Goal: Navigation & Orientation: Find specific page/section

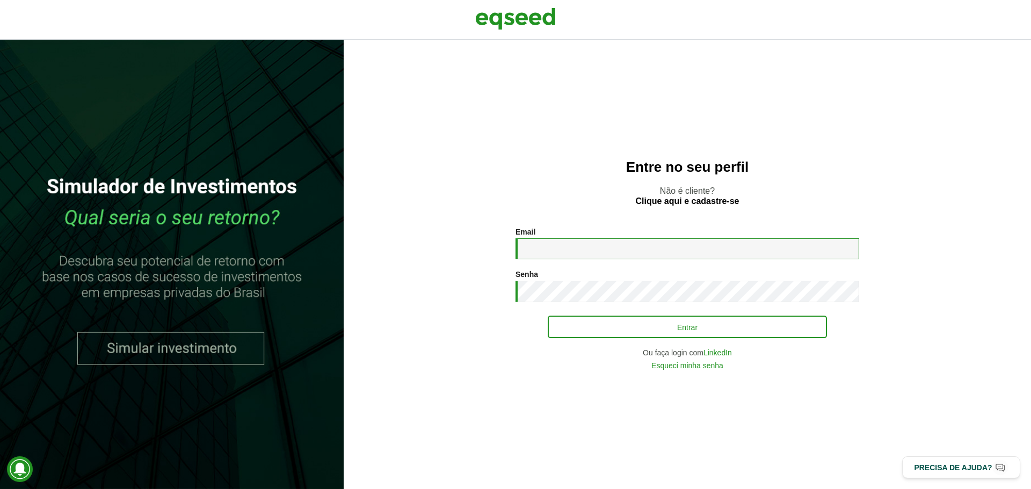
type input "**********"
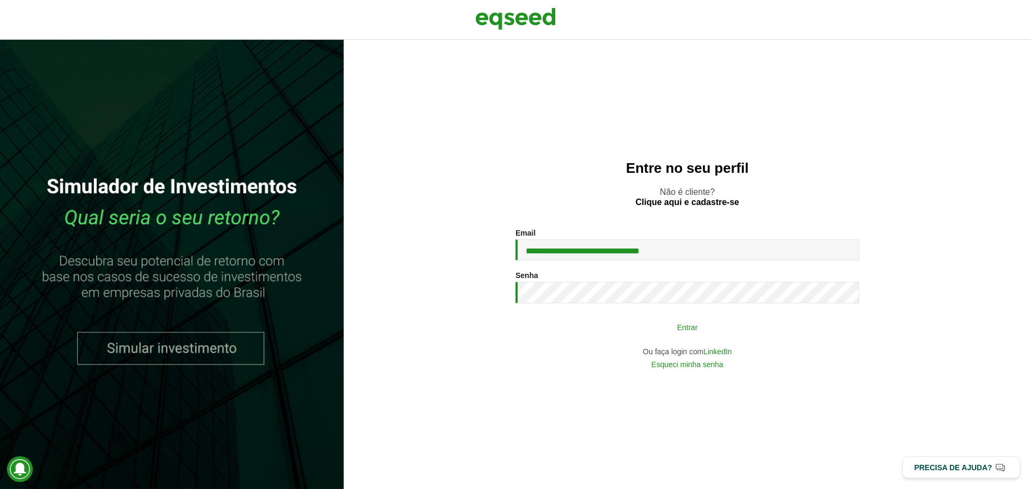
click at [817, 320] on button "Entrar" at bounding box center [687, 327] width 279 height 20
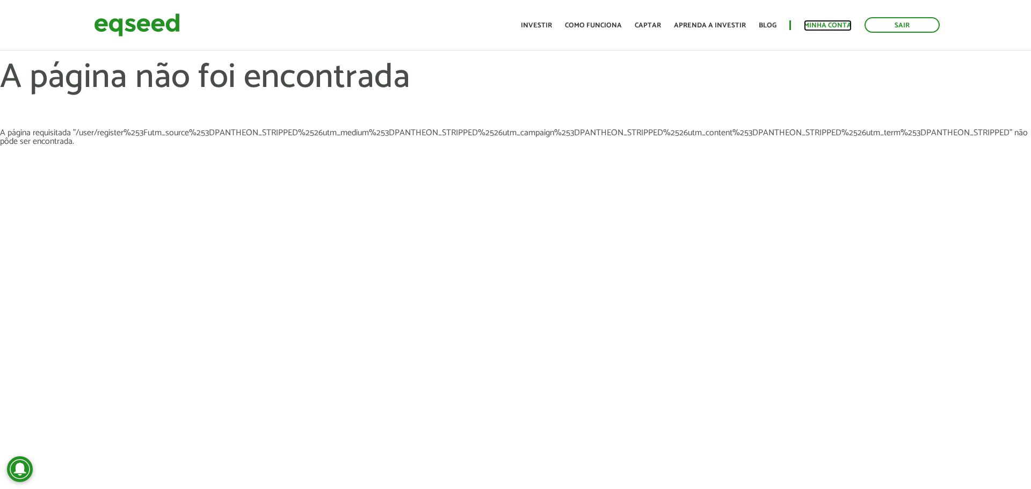
click at [821, 26] on link "Minha conta" at bounding box center [828, 25] width 48 height 7
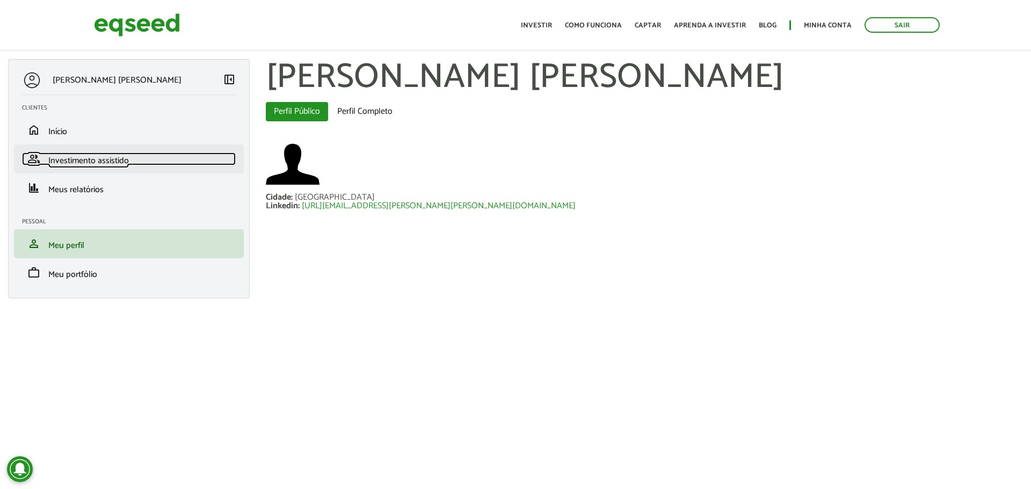
click at [78, 154] on span "Investimento assistido" at bounding box center [88, 161] width 81 height 15
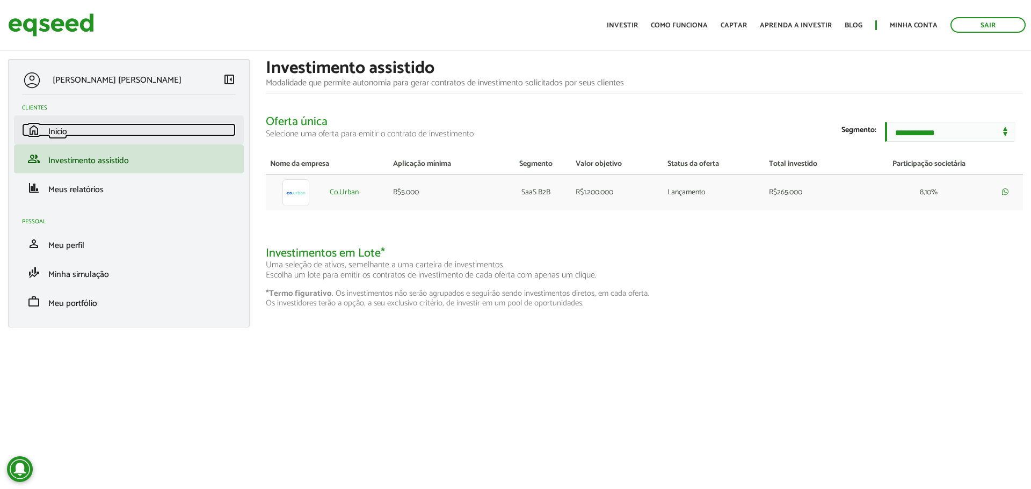
click at [62, 136] on span "Início" at bounding box center [57, 132] width 19 height 15
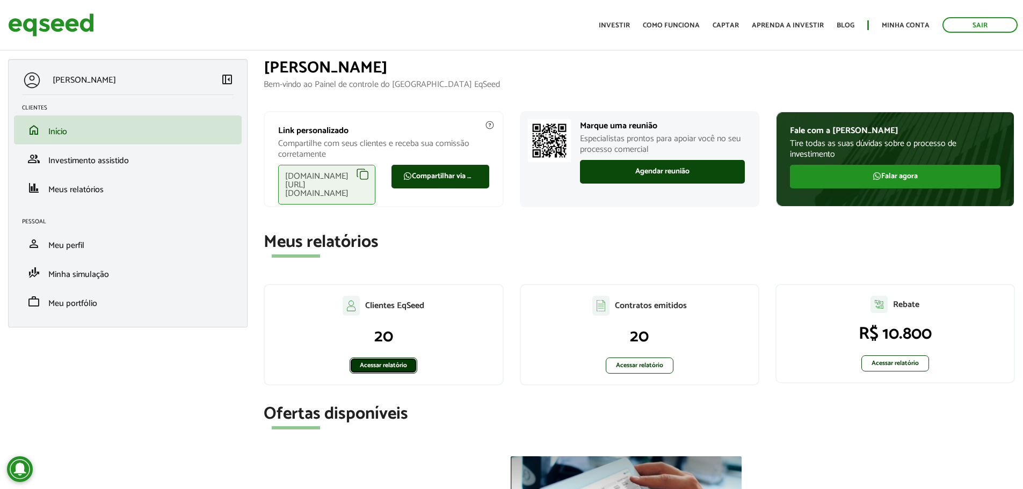
click at [388, 361] on link "Acessar relatório" at bounding box center [384, 366] width 68 height 16
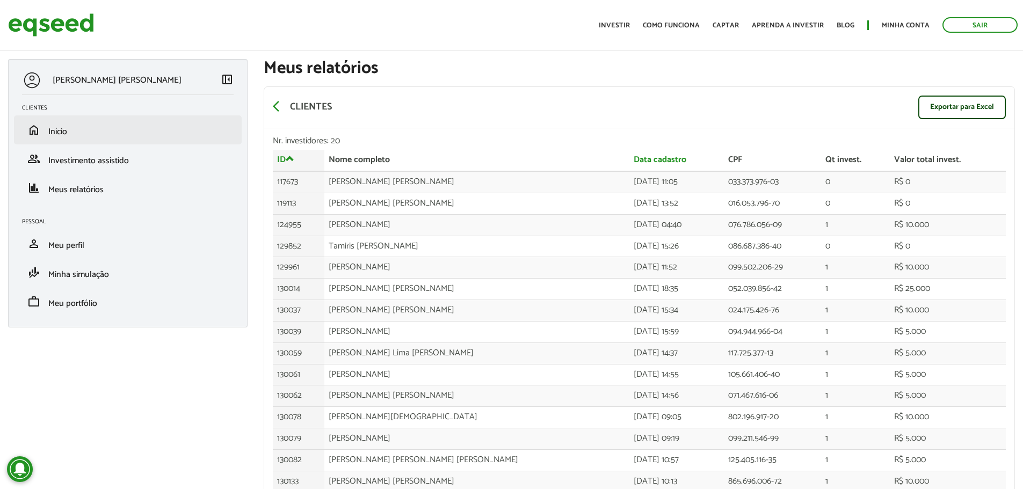
click at [60, 140] on li "home Início" at bounding box center [128, 129] width 228 height 29
click at [59, 132] on span "Início" at bounding box center [57, 132] width 19 height 15
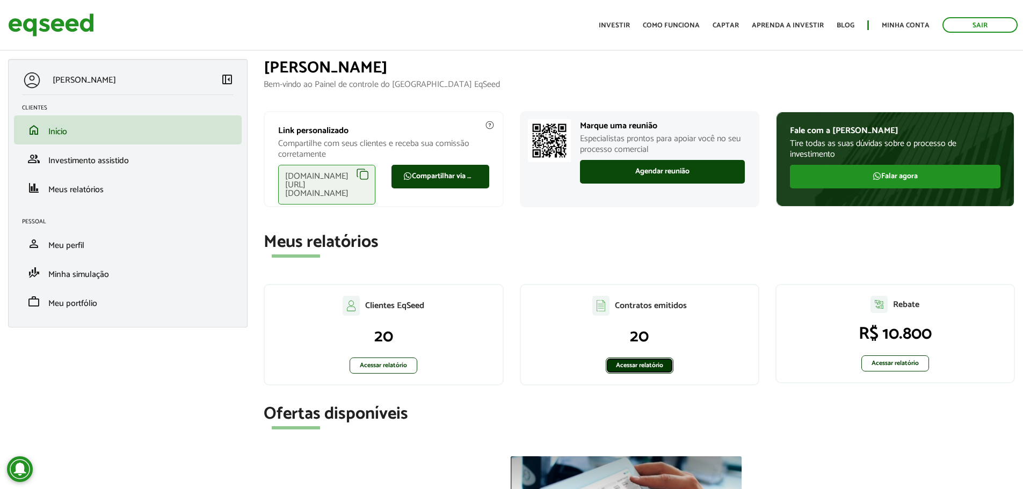
click at [625, 367] on link "Acessar relatório" at bounding box center [640, 366] width 68 height 16
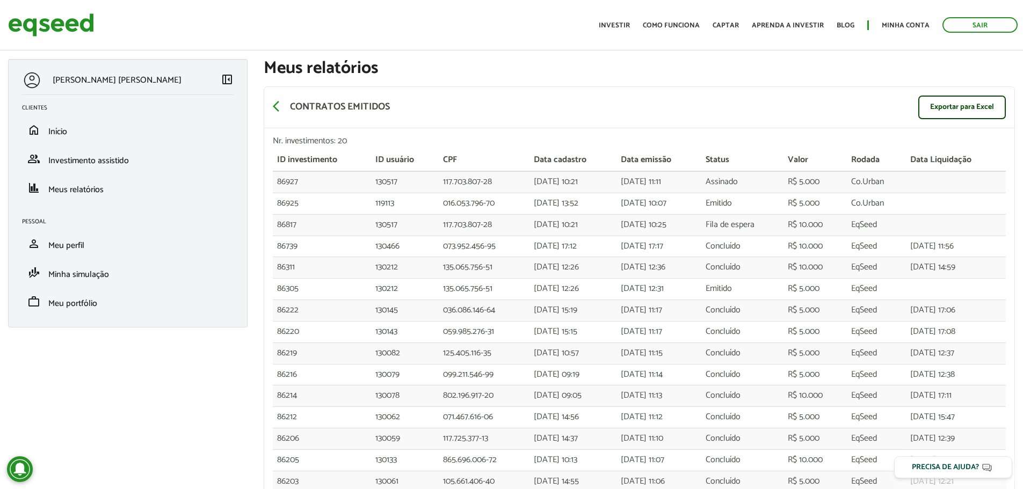
click at [52, 156] on span "Investimento assistido" at bounding box center [88, 161] width 81 height 15
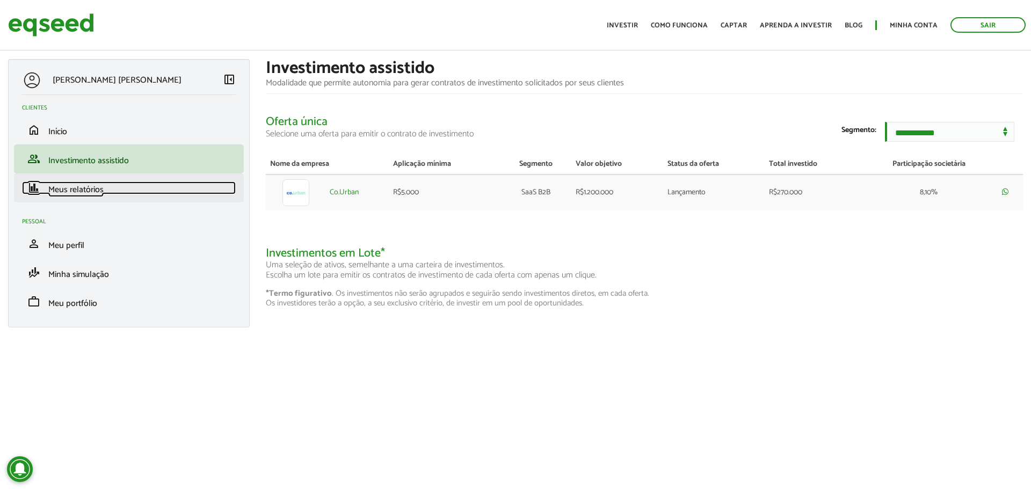
click at [82, 189] on span "Meus relatórios" at bounding box center [75, 190] width 55 height 15
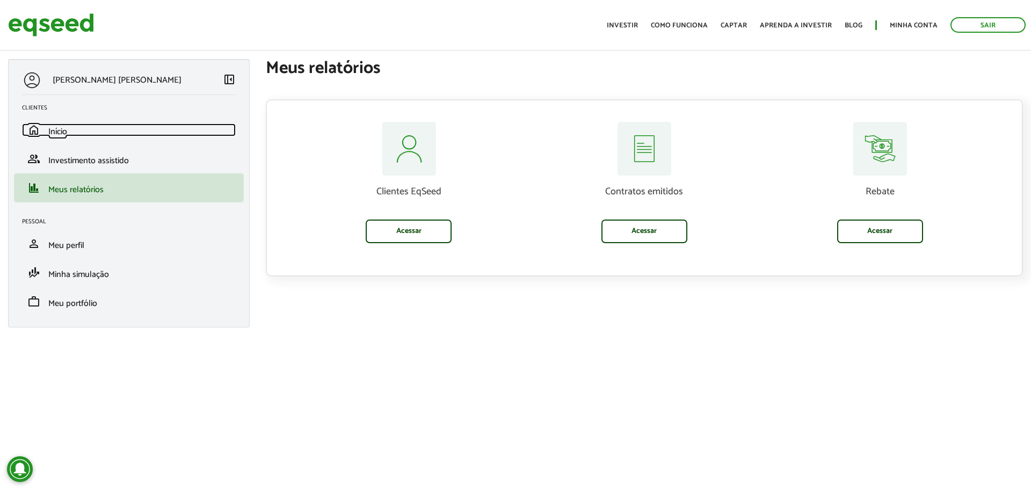
click at [57, 130] on span "Início" at bounding box center [57, 132] width 19 height 15
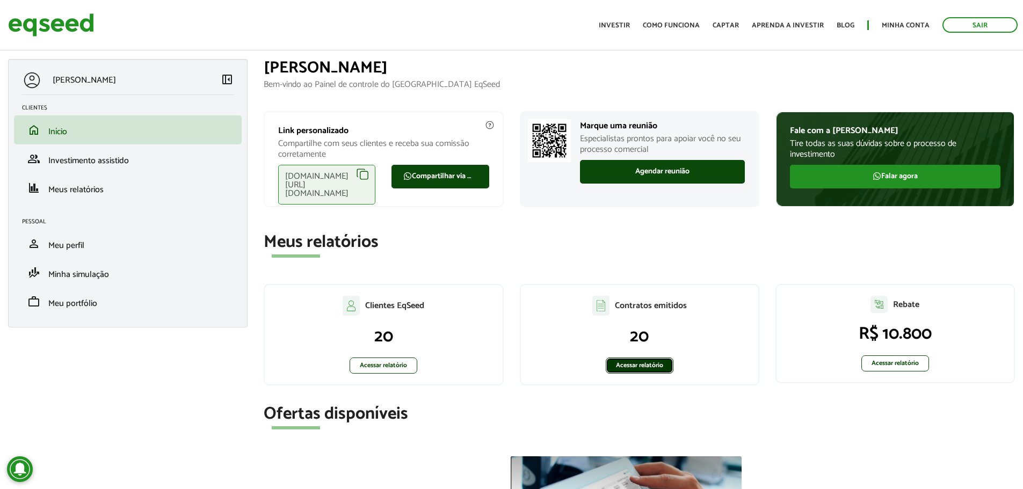
click at [636, 366] on link "Acessar relatório" at bounding box center [640, 366] width 68 height 16
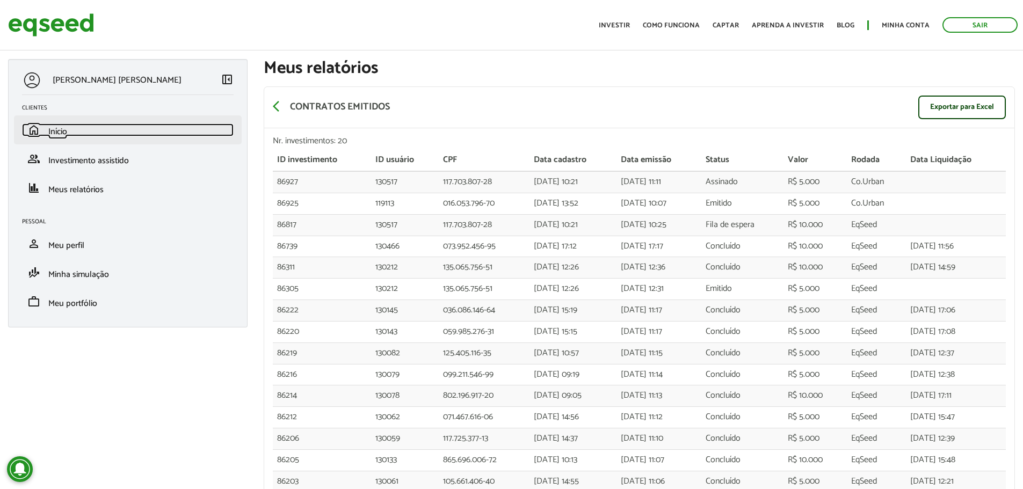
click at [57, 136] on span "Início" at bounding box center [57, 132] width 19 height 15
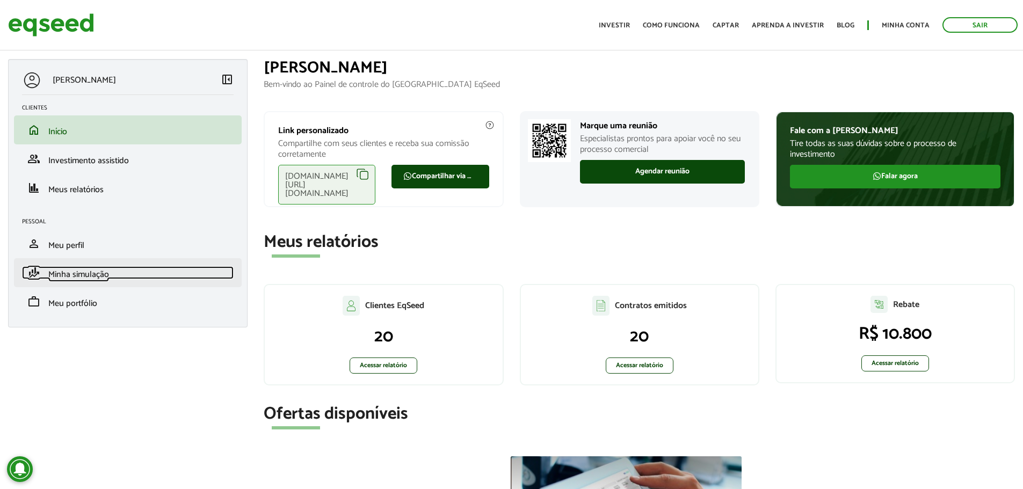
click at [104, 279] on span "Minha simulação" at bounding box center [78, 274] width 61 height 15
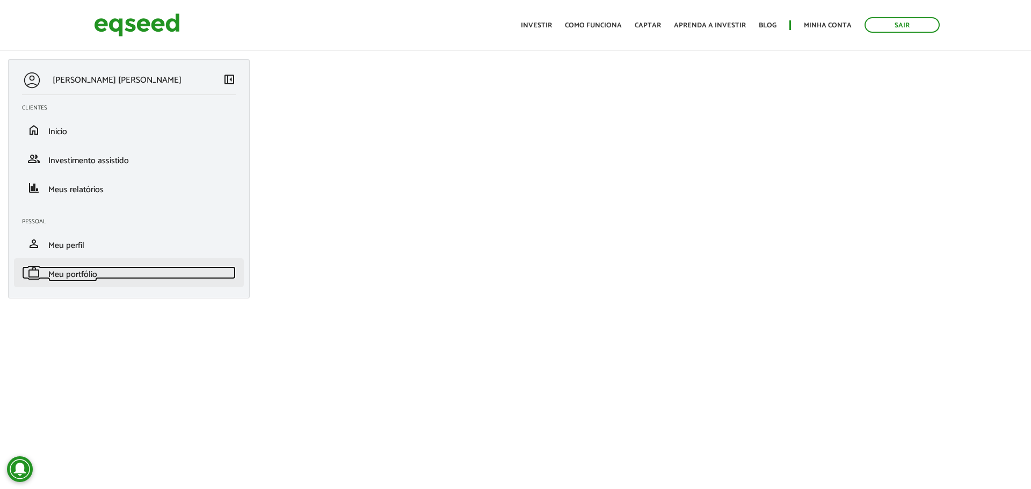
click at [92, 271] on span "Meu portfólio" at bounding box center [72, 274] width 49 height 15
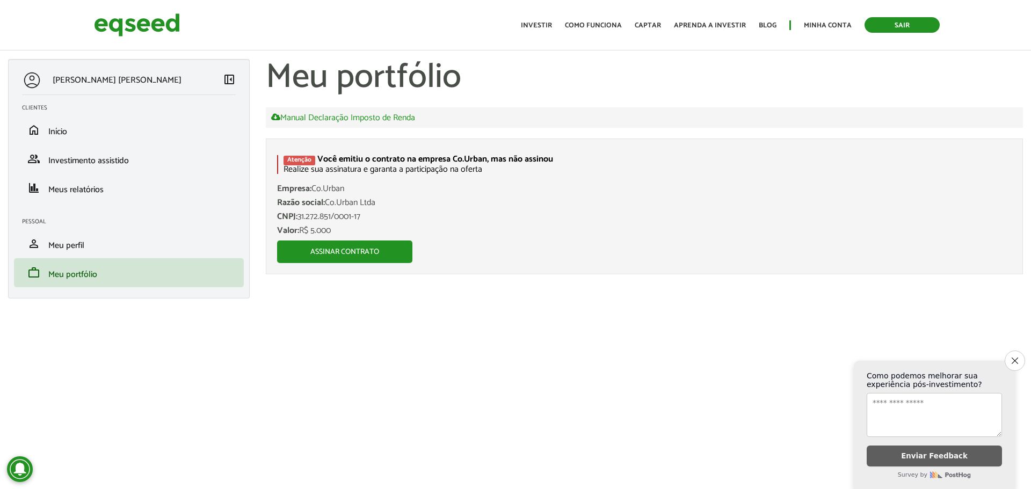
click at [911, 24] on link "Sair" at bounding box center [902, 25] width 75 height 16
